Goal: Check status: Check status

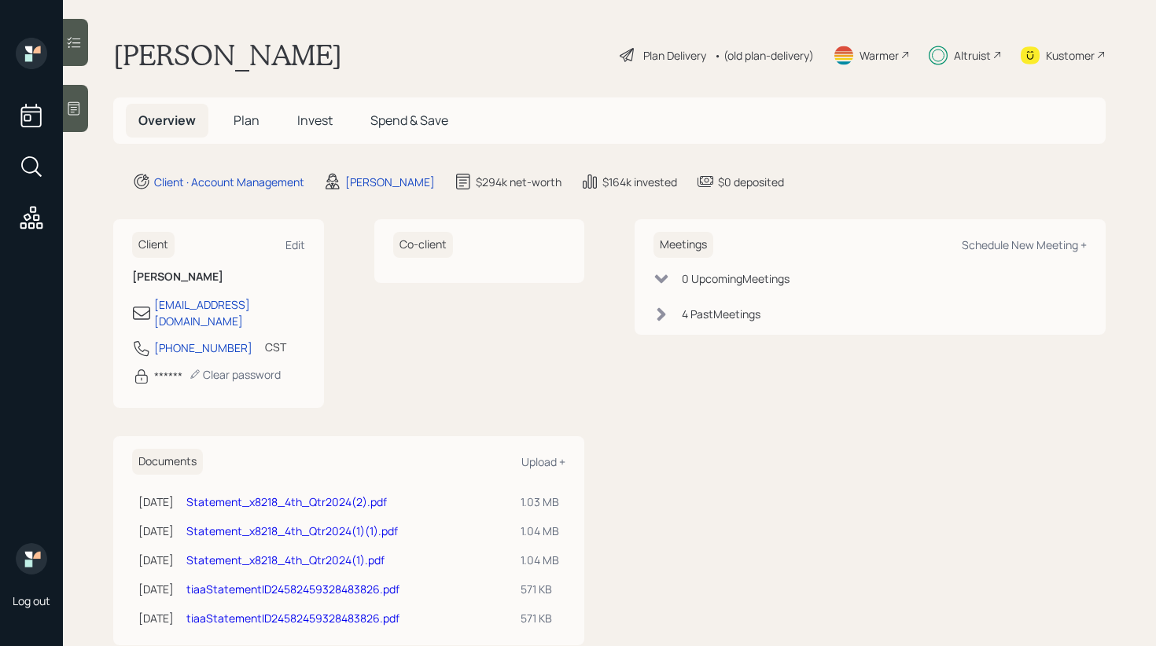
click at [55, 44] on div "Log out" at bounding box center [31, 323] width 63 height 646
click at [86, 45] on div at bounding box center [75, 42] width 25 height 47
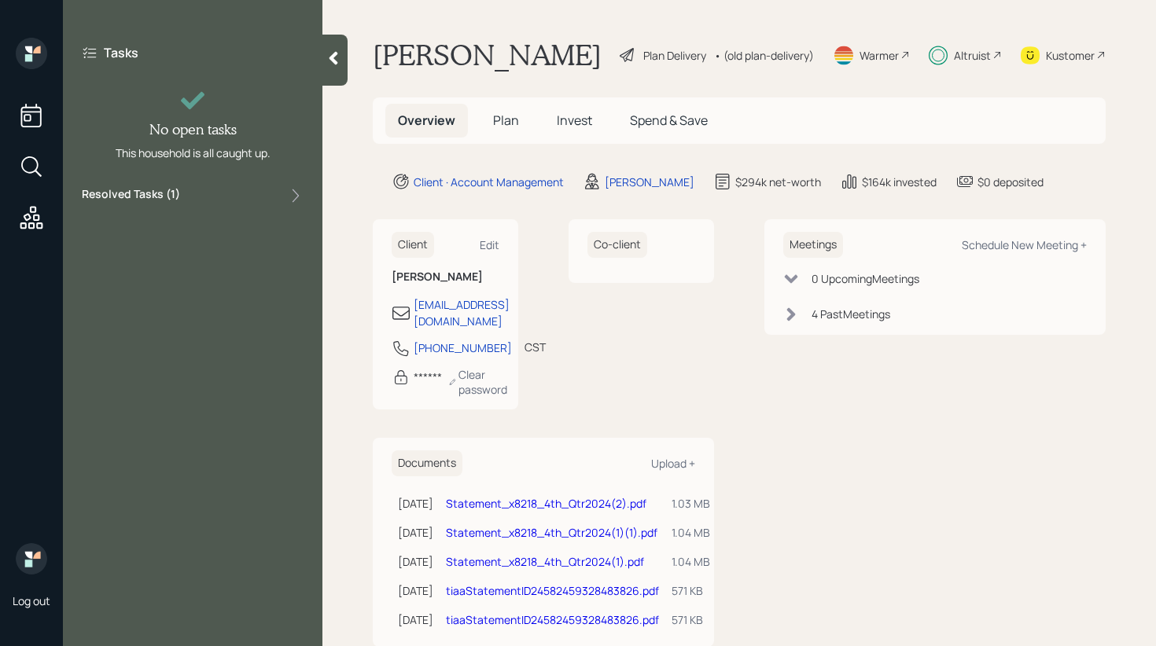
click at [185, 201] on div "Resolved Tasks ( 1 )" at bounding box center [193, 195] width 222 height 19
click at [557, 127] on span "Invest" at bounding box center [574, 120] width 35 height 17
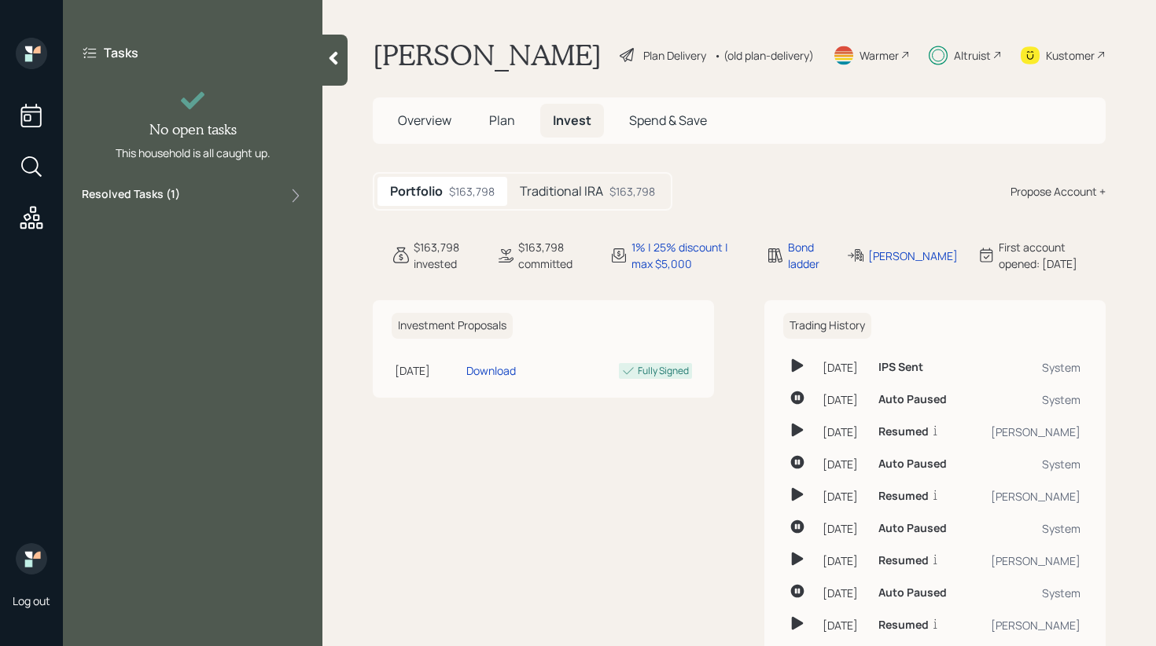
click at [565, 208] on div "Portfolio $163,798 Traditional IRA $163,798" at bounding box center [523, 191] width 300 height 39
click at [571, 198] on h5 "Traditional IRA" at bounding box center [561, 191] width 83 height 15
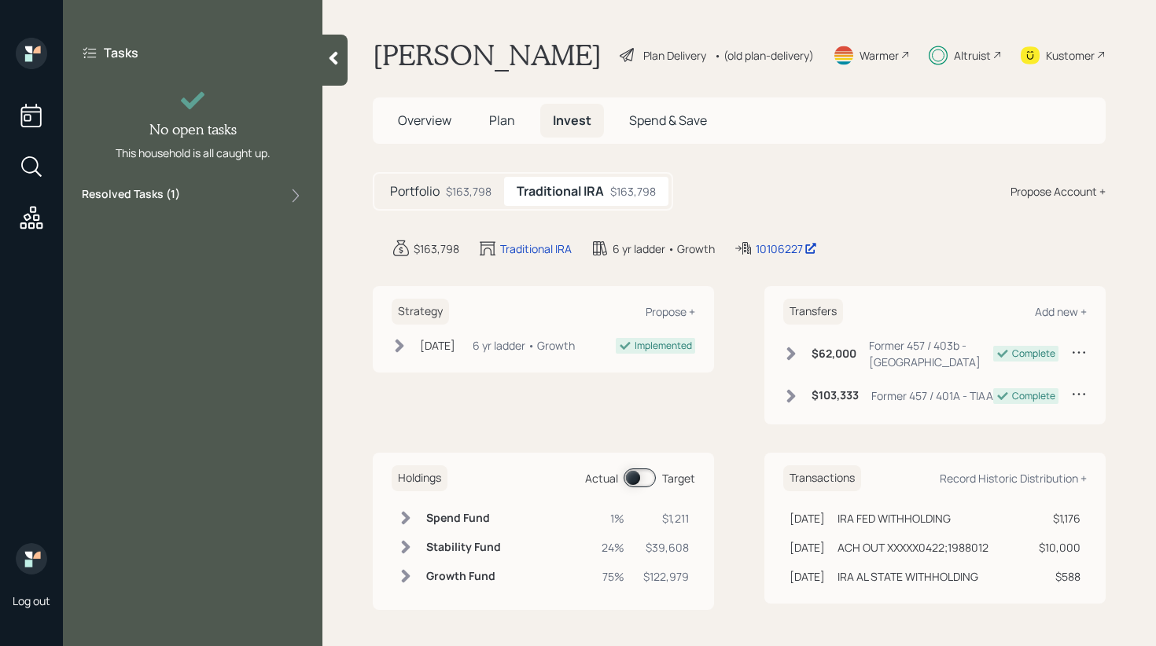
click at [642, 487] on span at bounding box center [639, 478] width 32 height 19
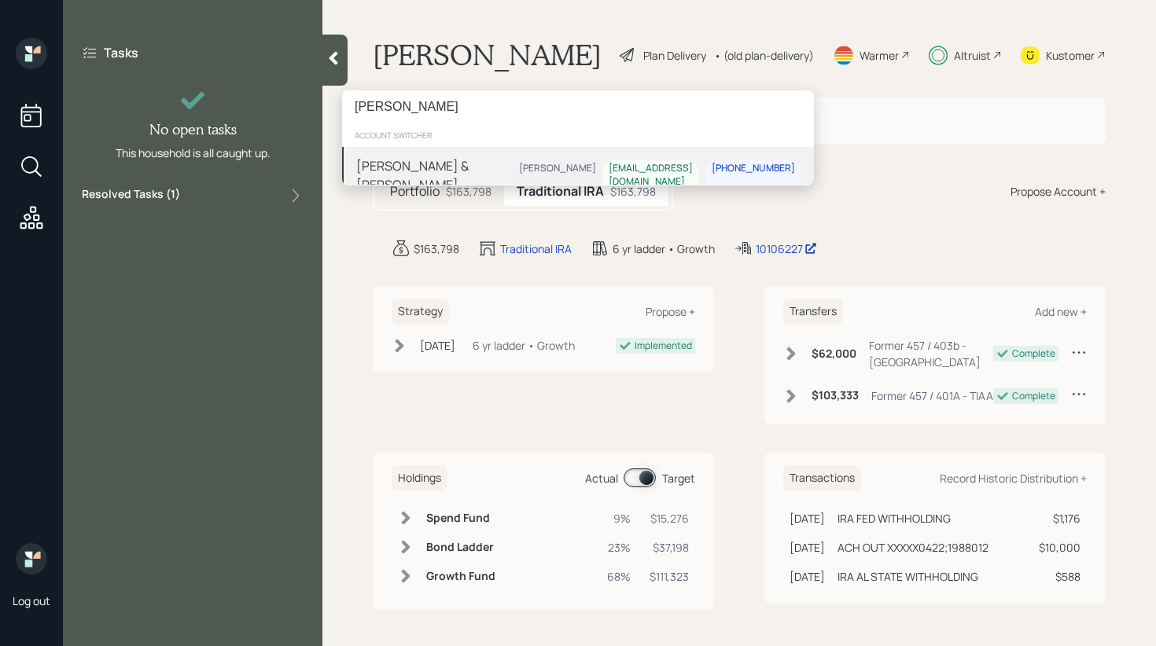
type input "[PERSON_NAME]"
click at [440, 169] on div "[PERSON_NAME] & [PERSON_NAME]" at bounding box center [434, 175] width 156 height 38
